Goal: Information Seeking & Learning: Learn about a topic

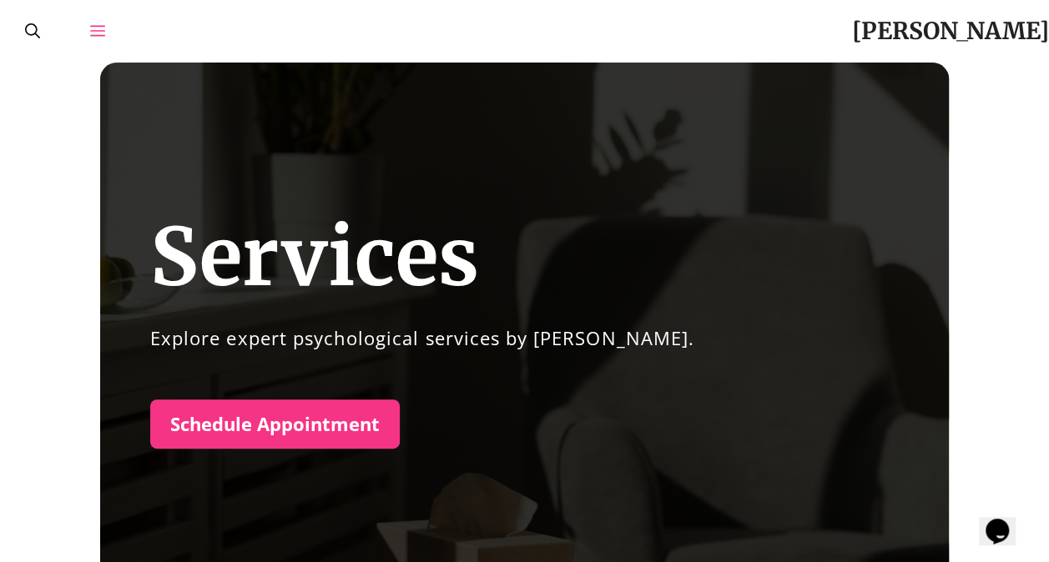
click at [95, 27] on icon "Open Off-Canvas Panel" at bounding box center [97, 30] width 15 height 15
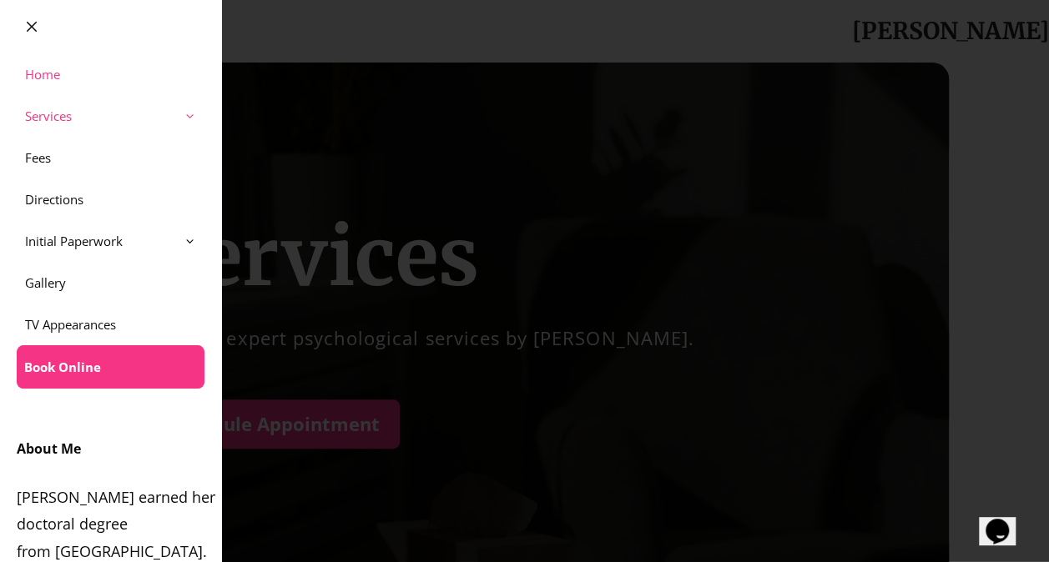
click at [80, 78] on link "Home" at bounding box center [110, 74] width 221 height 42
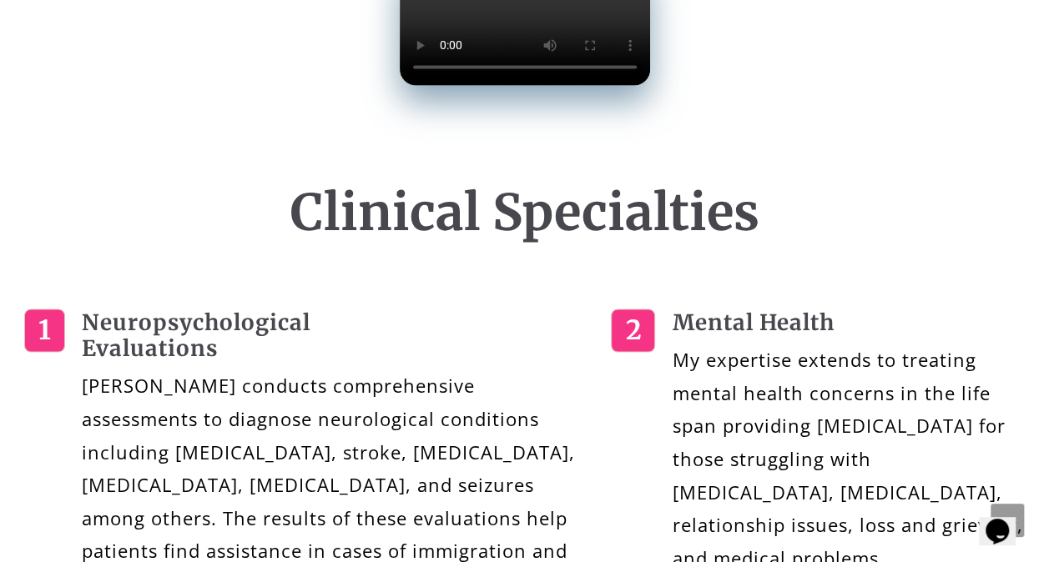
scroll to position [1474, 0]
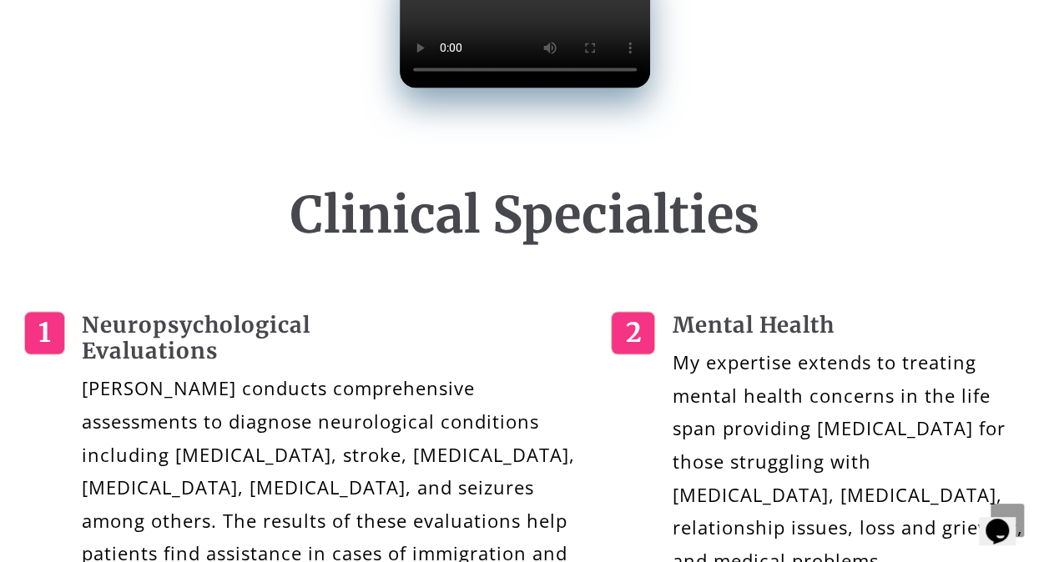
click at [446, 88] on video at bounding box center [525, 24] width 250 height 125
click at [400, 88] on video at bounding box center [525, 24] width 250 height 125
